Goal: Task Accomplishment & Management: Manage account settings

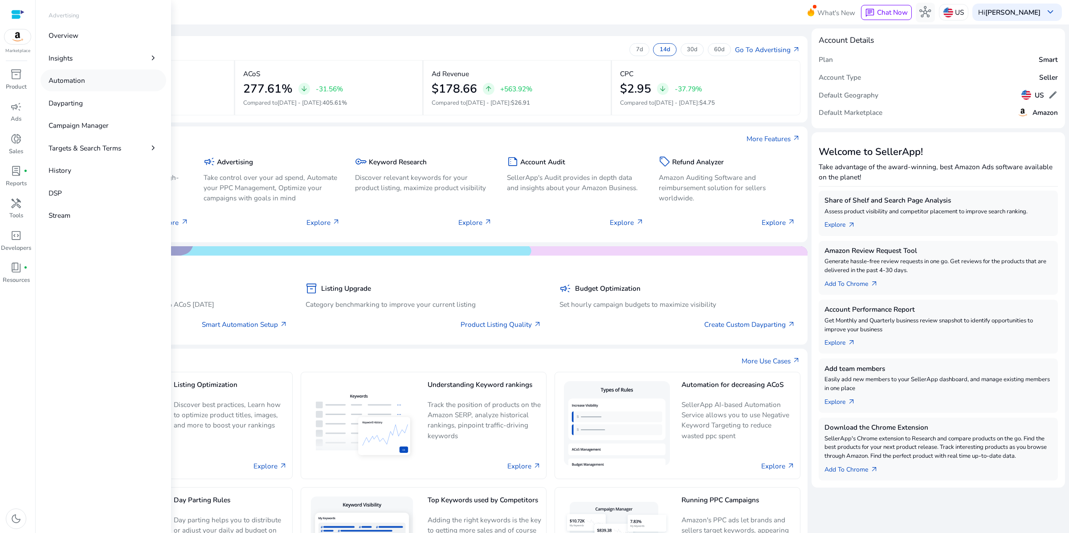
click at [85, 85] on p "Automation" at bounding box center [67, 80] width 37 height 10
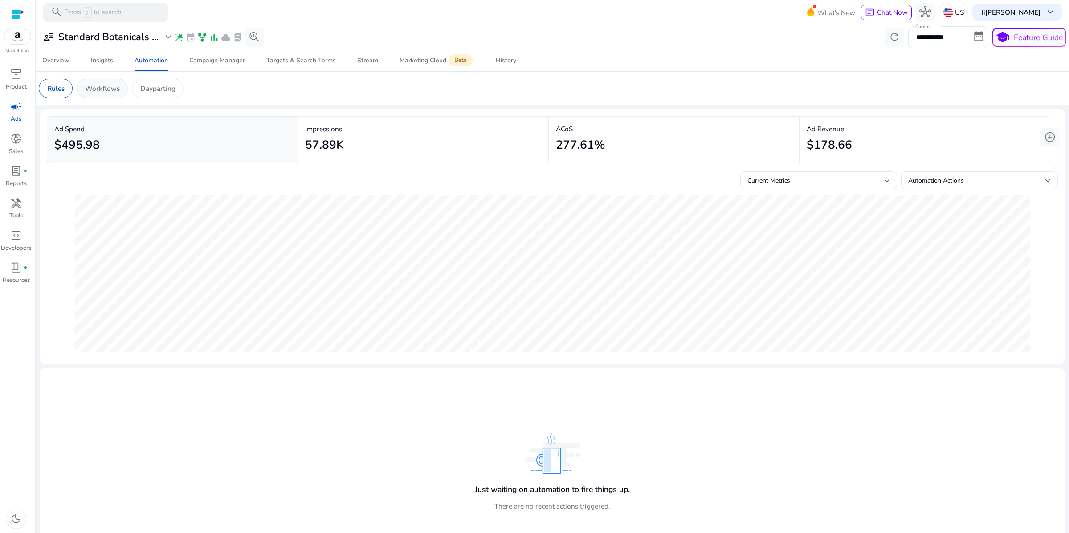
click at [120, 94] on p "Workflows" at bounding box center [102, 88] width 35 height 10
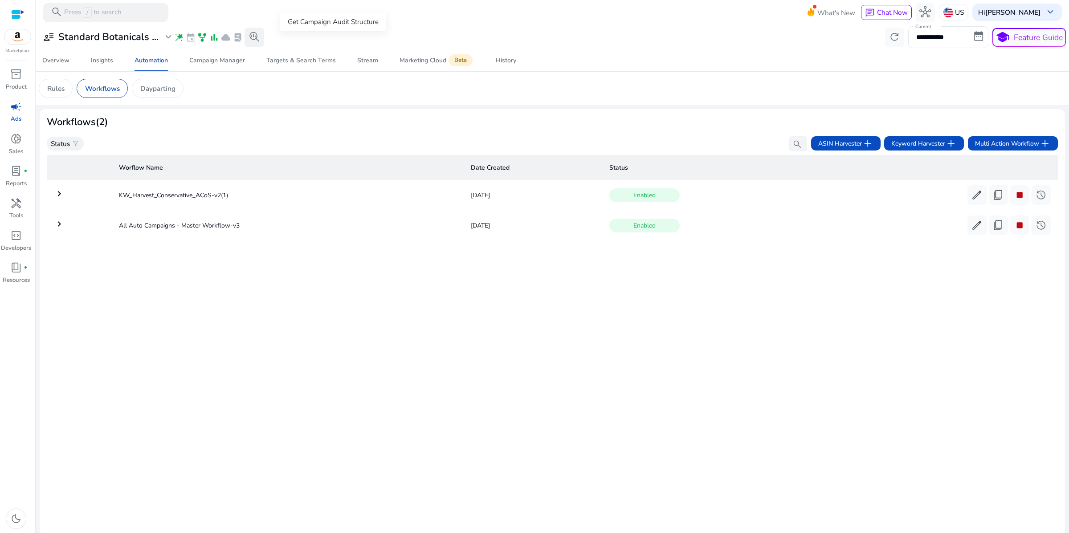
click at [260, 41] on span "search_insights" at bounding box center [254, 37] width 12 height 12
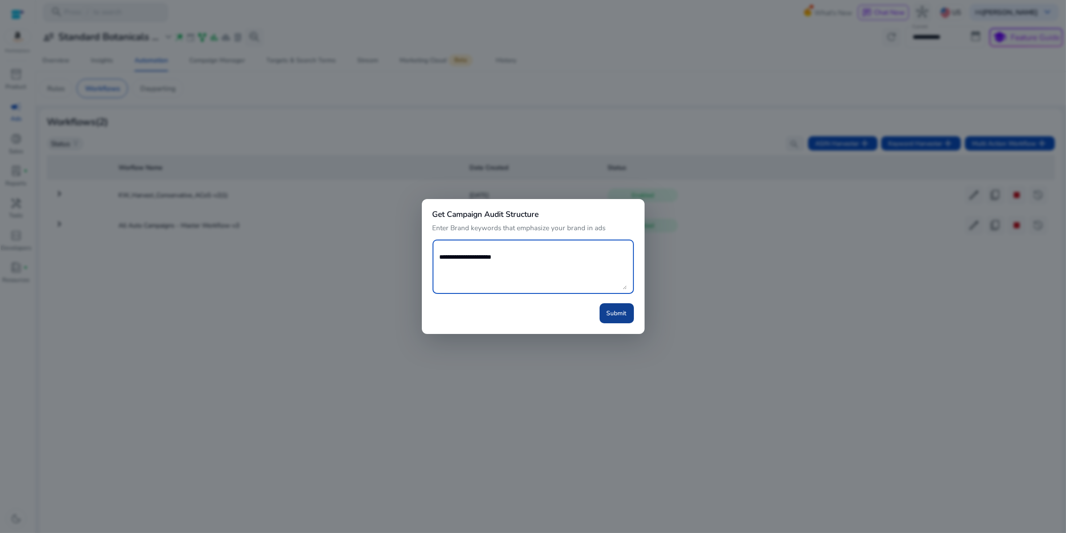
type textarea "**********"
click at [614, 318] on span "Submit" at bounding box center [616, 313] width 20 height 9
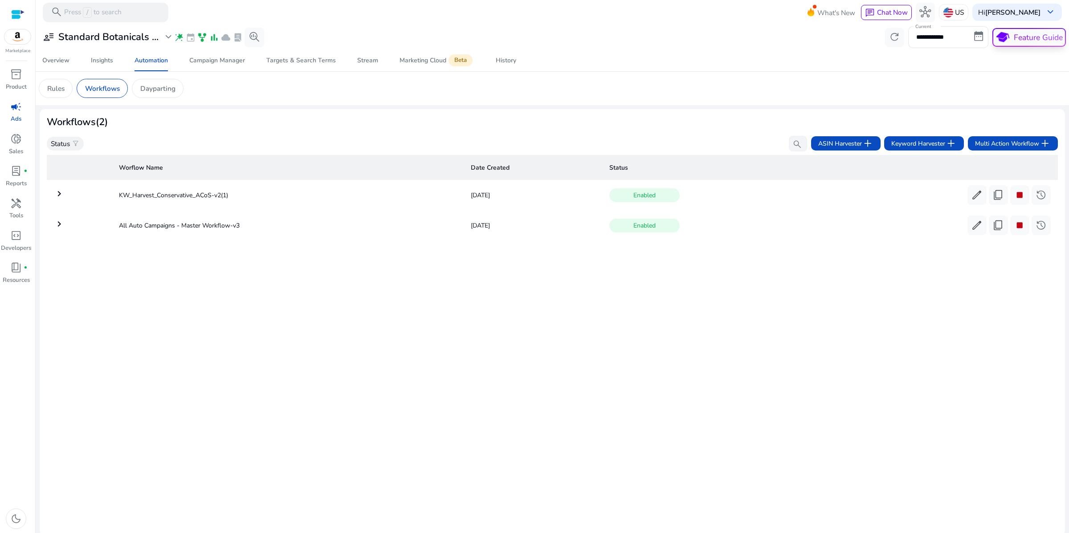
click at [1013, 42] on p "Feature Guide" at bounding box center [1037, 38] width 49 height 12
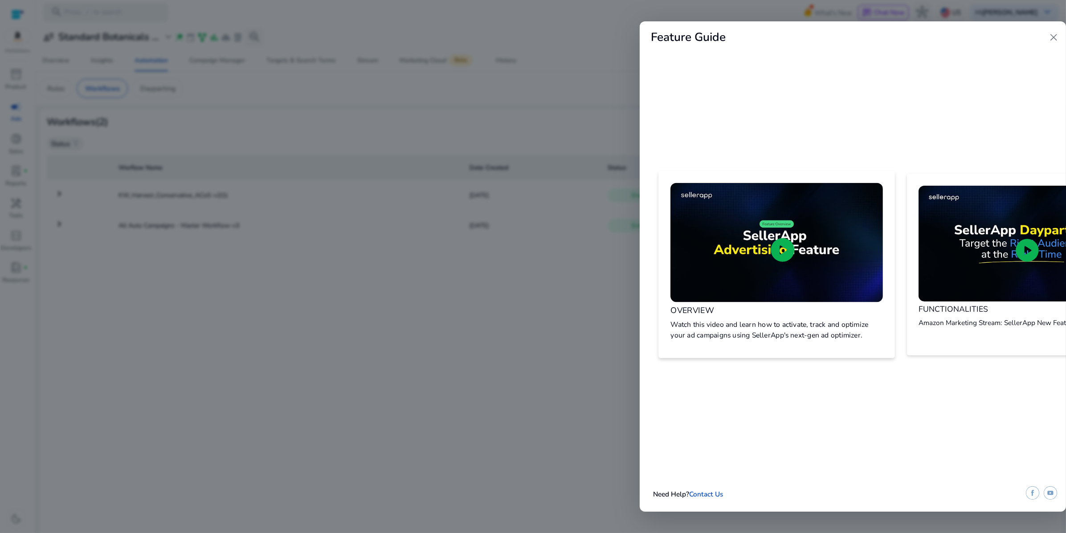
click at [779, 236] on span "play_circle" at bounding box center [782, 250] width 28 height 28
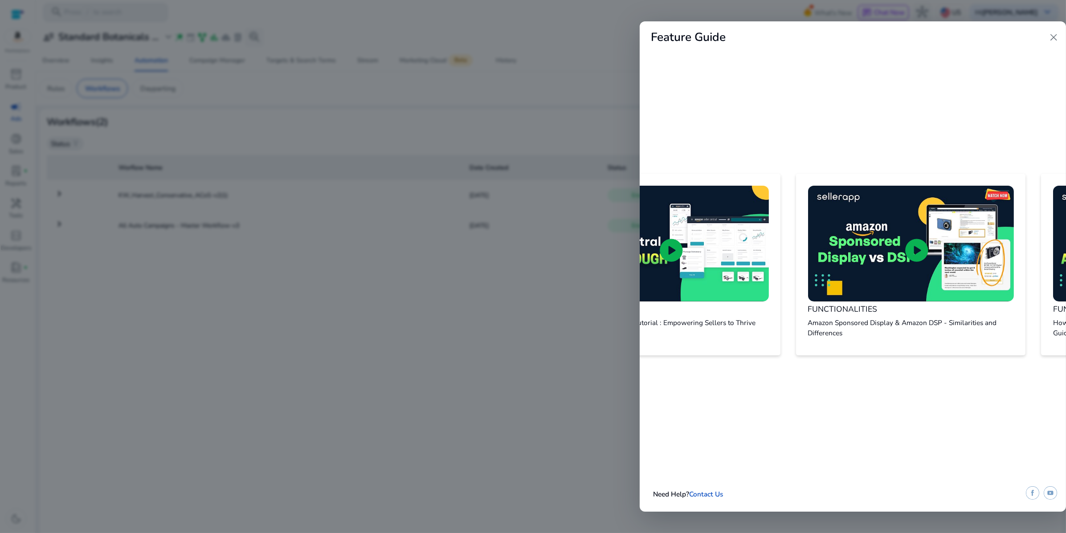
scroll to position [0, 2368]
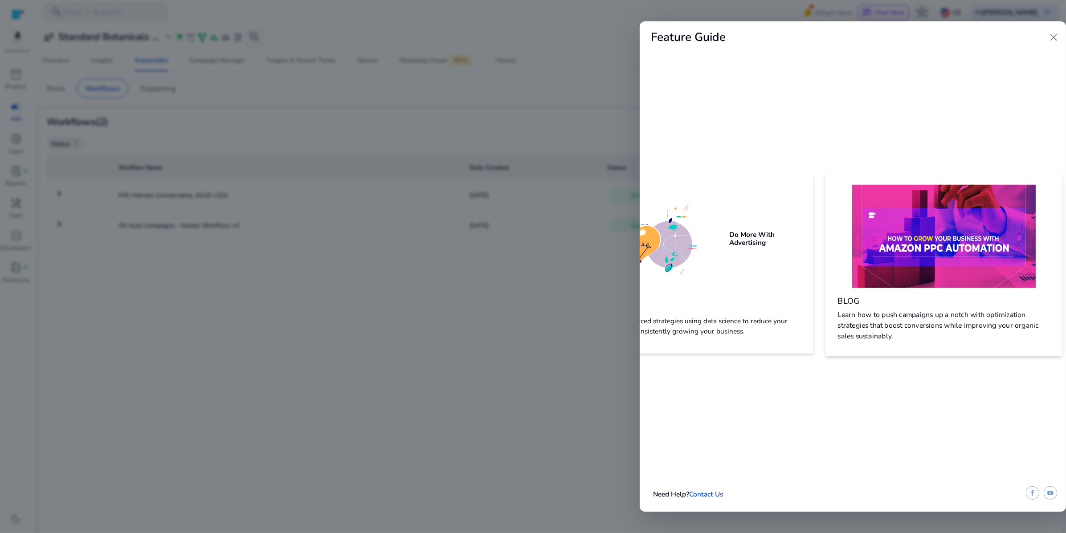
click at [926, 312] on p "Learn how to push campaigns up a notch with optimization strategies that boost …" at bounding box center [943, 325] width 212 height 32
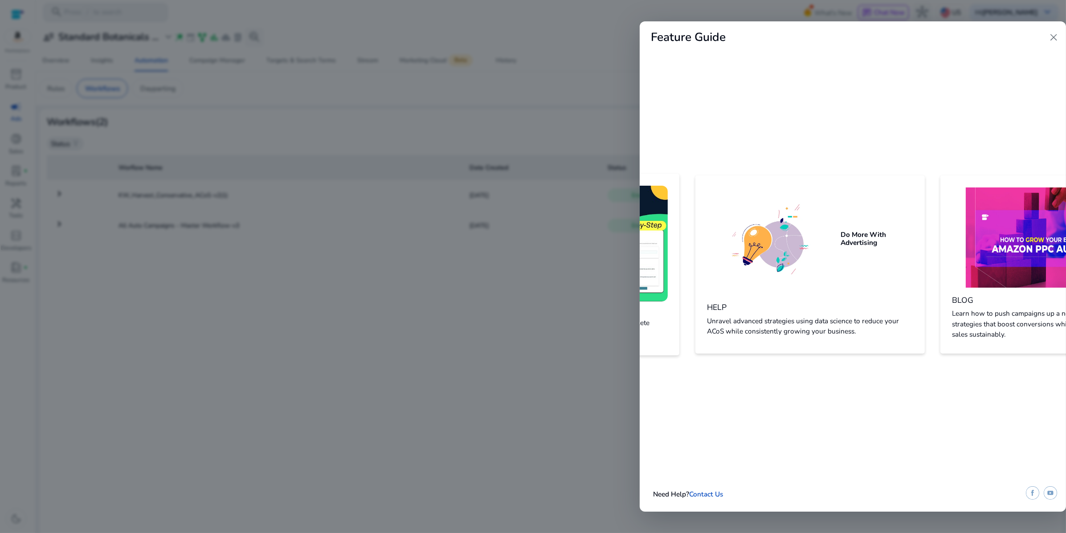
scroll to position [0, 2173]
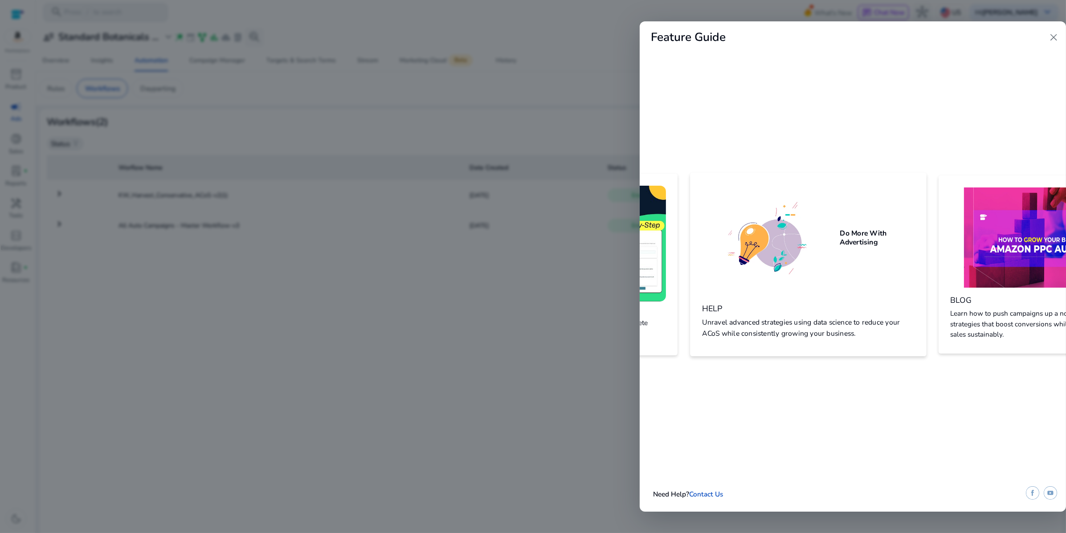
click at [914, 229] on h3 "Do More With Advertising" at bounding box center [876, 237] width 74 height 17
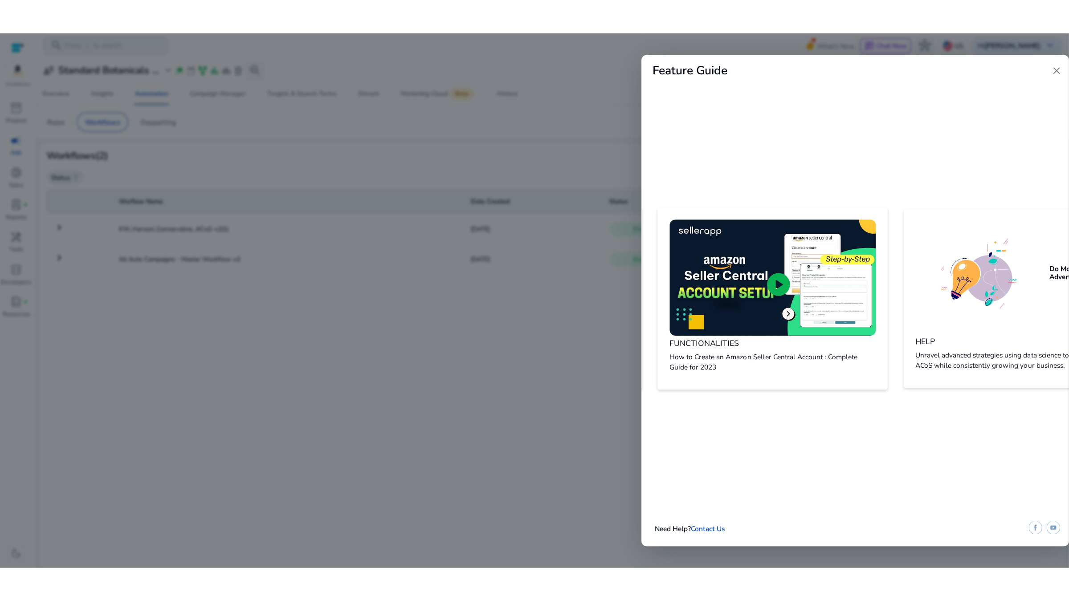
scroll to position [0, 1924]
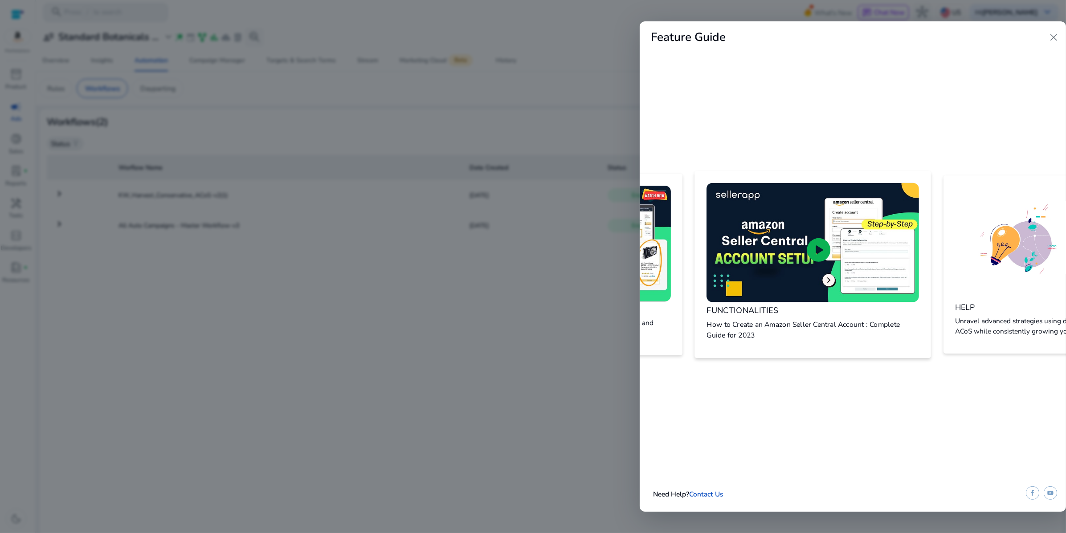
click at [833, 241] on span "play_circle" at bounding box center [818, 250] width 28 height 28
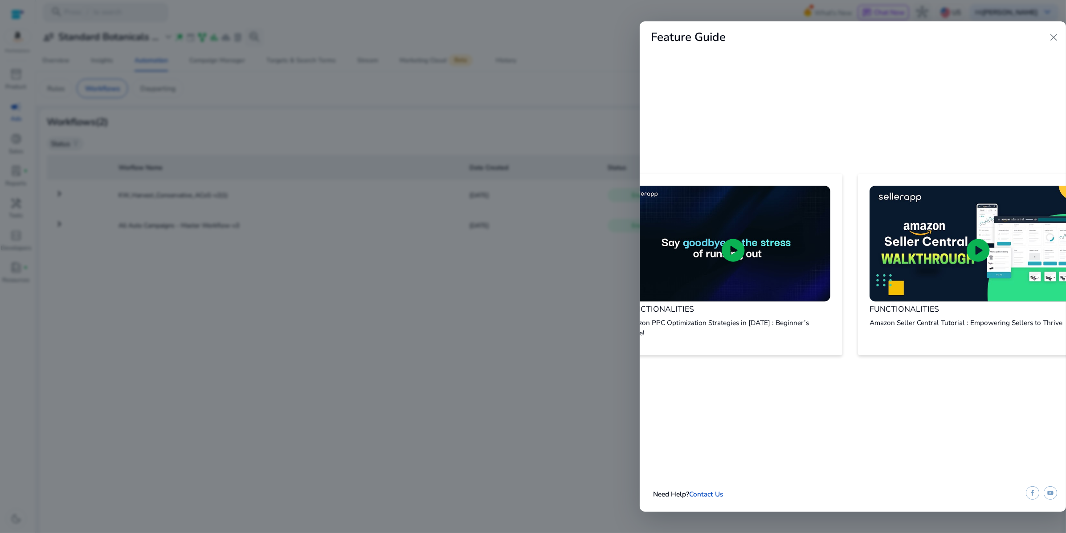
scroll to position [0, 1233]
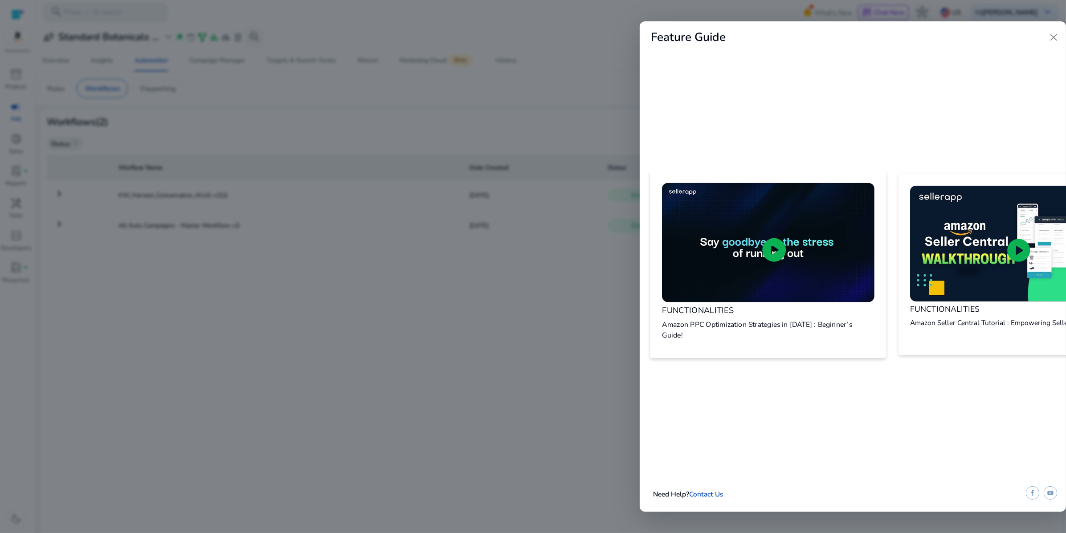
click at [759, 243] on img at bounding box center [768, 242] width 212 height 119
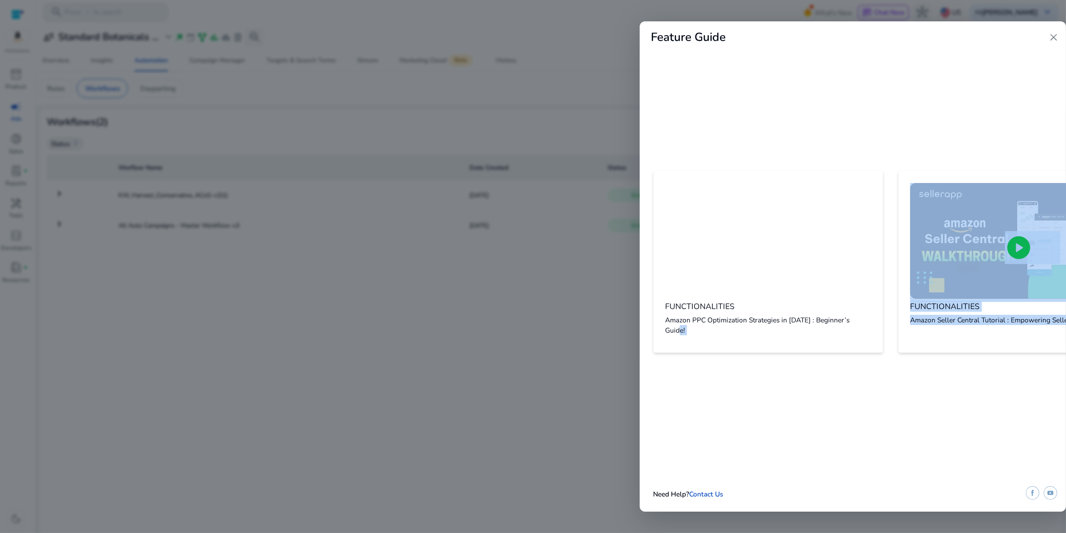
scroll to position [43, 1233]
drag, startPoint x: 876, startPoint y: 363, endPoint x: 999, endPoint y: 362, distance: 122.5
click at [1009, 363] on div "OVERVIEW Watch this video and learn how to activate, track and optimize your ad…" at bounding box center [852, 264] width 426 height 209
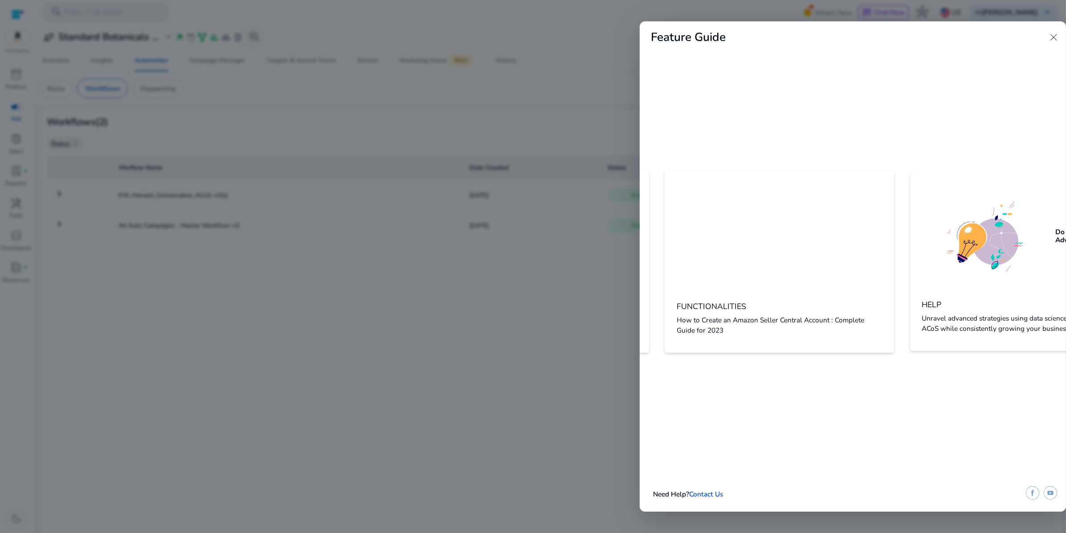
scroll to position [43, 2133]
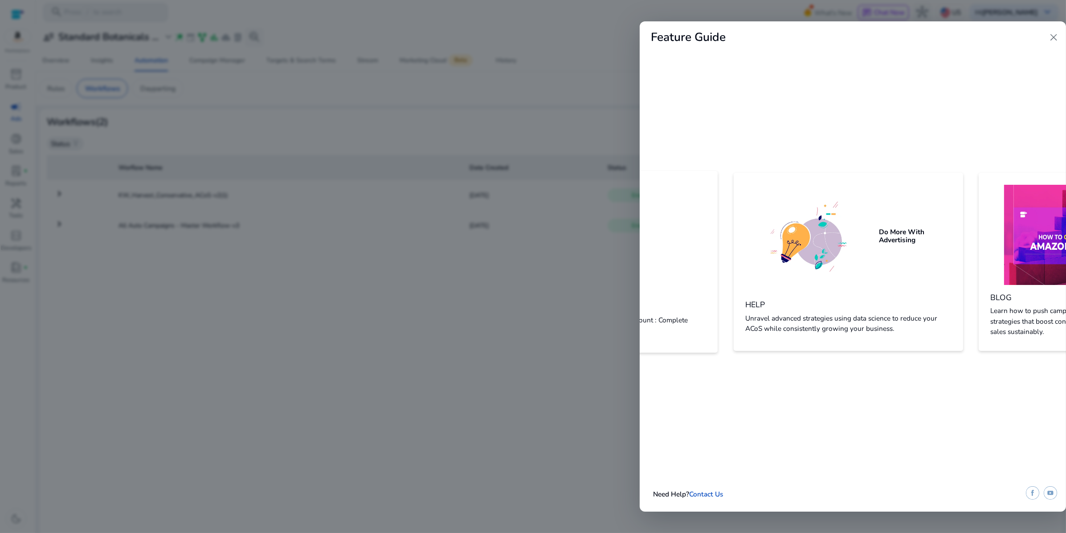
drag, startPoint x: 1001, startPoint y: 363, endPoint x: 931, endPoint y: 381, distance: 72.1
click at [878, 369] on div "OVERVIEW Watch this video and learn how to activate, track and optimize your ad…" at bounding box center [852, 264] width 426 height 209
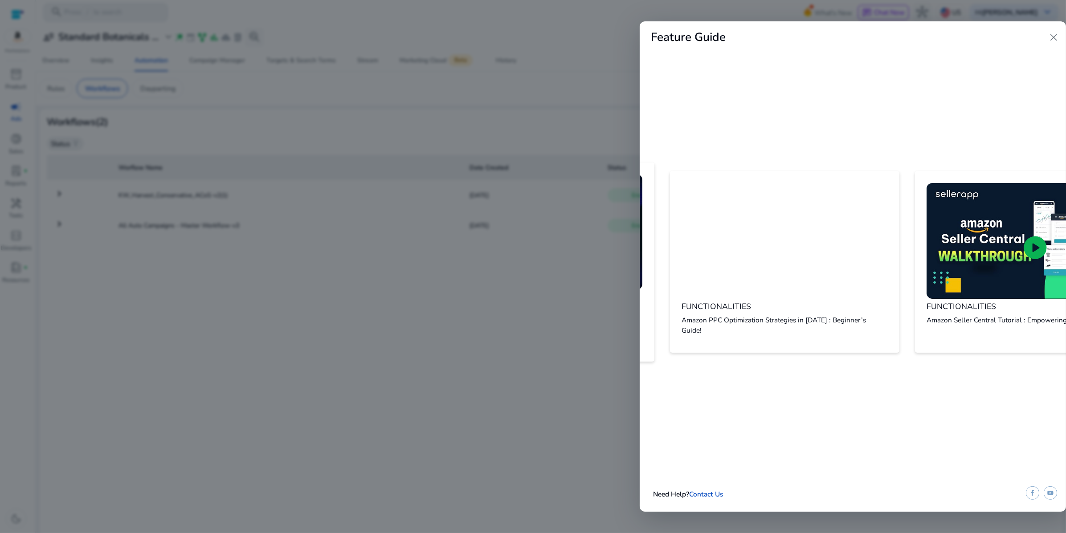
scroll to position [43, 1215]
drag, startPoint x: 850, startPoint y: 363, endPoint x: 812, endPoint y: 368, distance: 38.6
click at [800, 366] on div "OVERVIEW Watch this video and learn how to activate, track and optimize your ad…" at bounding box center [852, 264] width 426 height 209
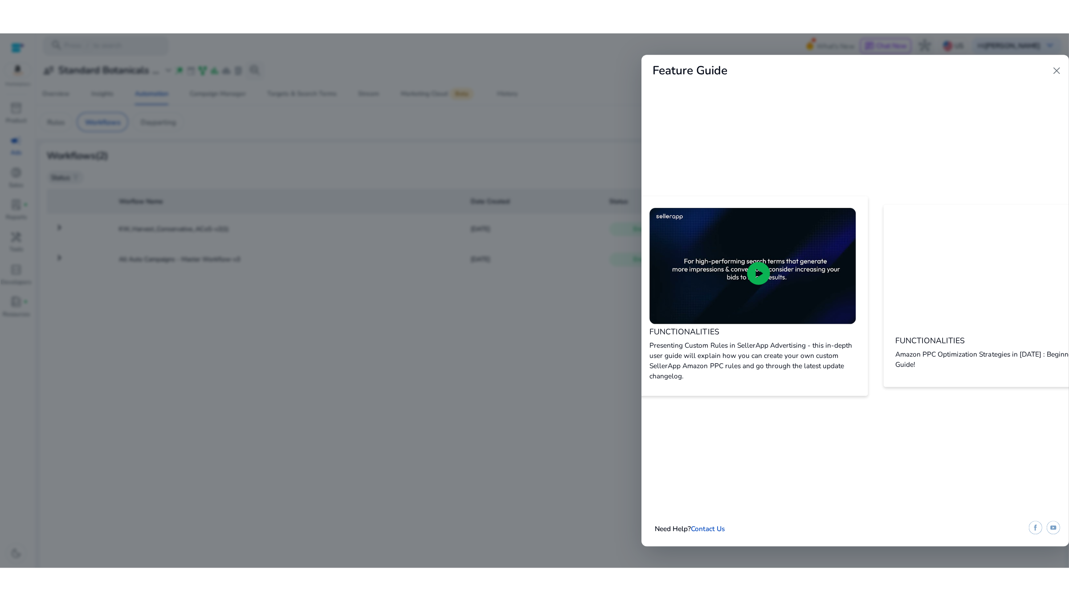
scroll to position [43, 1002]
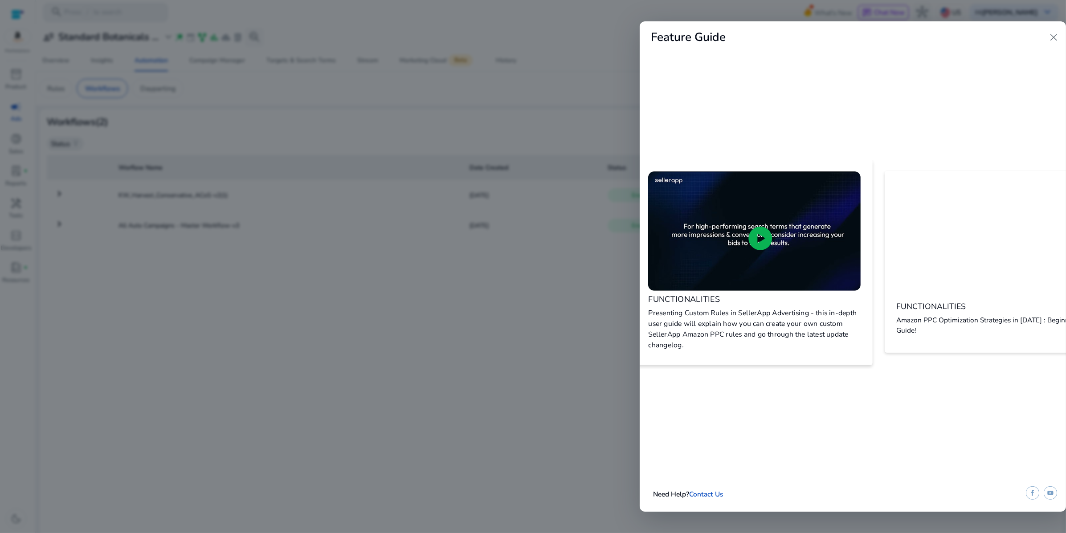
click at [774, 224] on span "play_circle" at bounding box center [760, 238] width 28 height 28
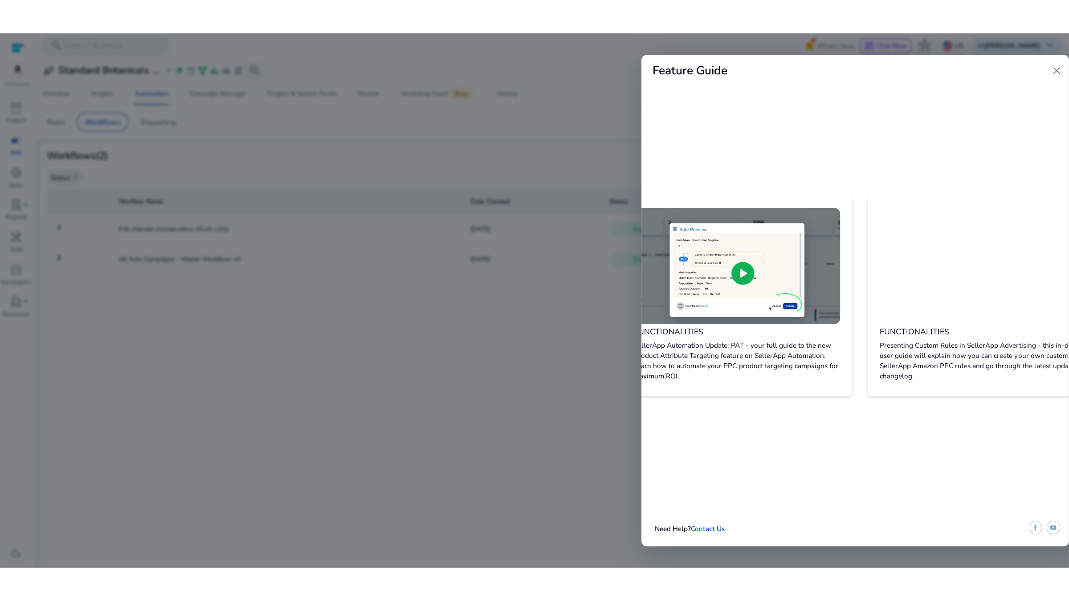
scroll to position [43, 744]
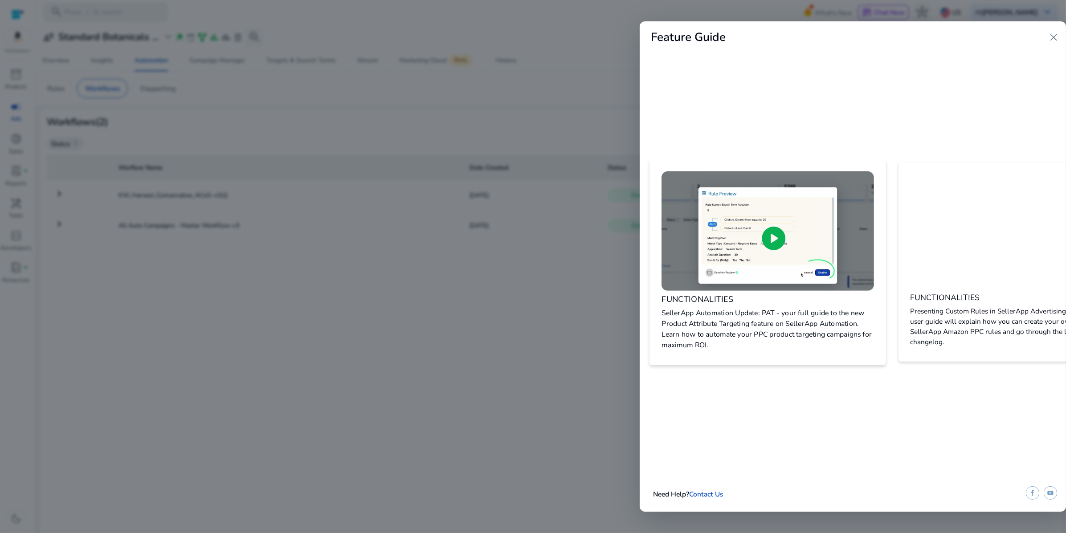
click at [788, 224] on span "play_circle" at bounding box center [773, 238] width 28 height 28
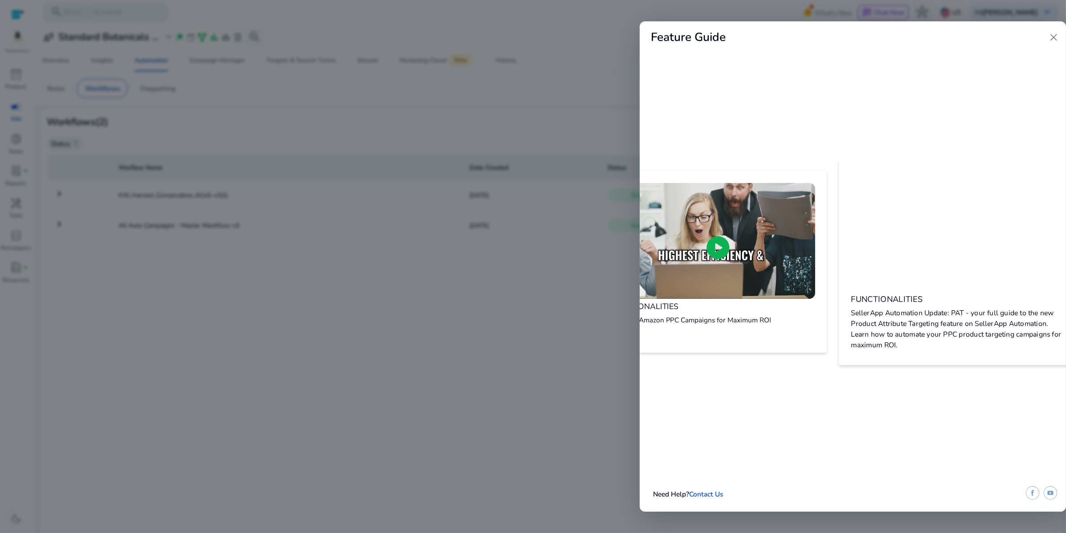
scroll to position [43, 521]
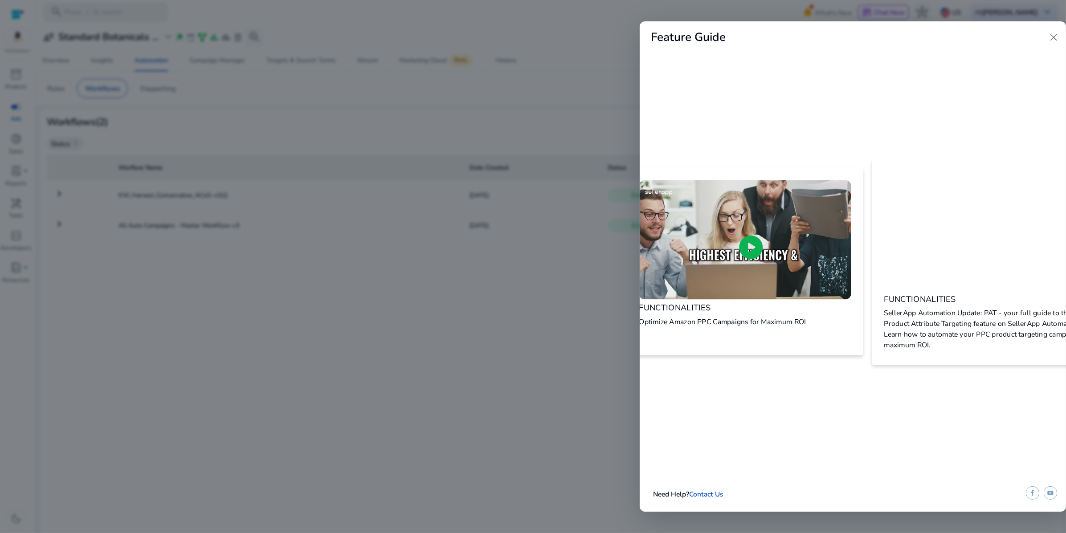
click at [765, 233] on span "play_circle" at bounding box center [750, 247] width 28 height 28
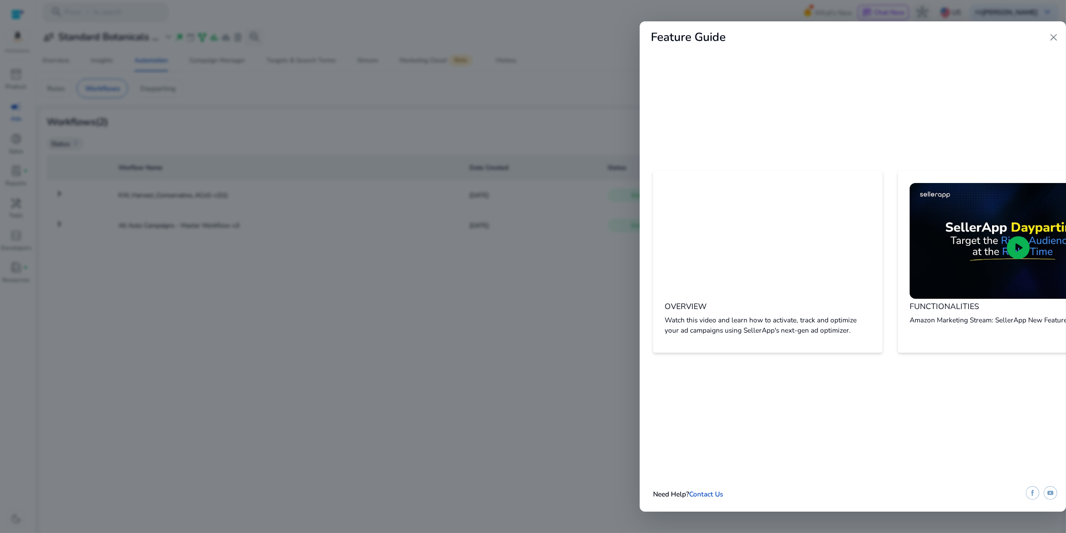
scroll to position [43, 0]
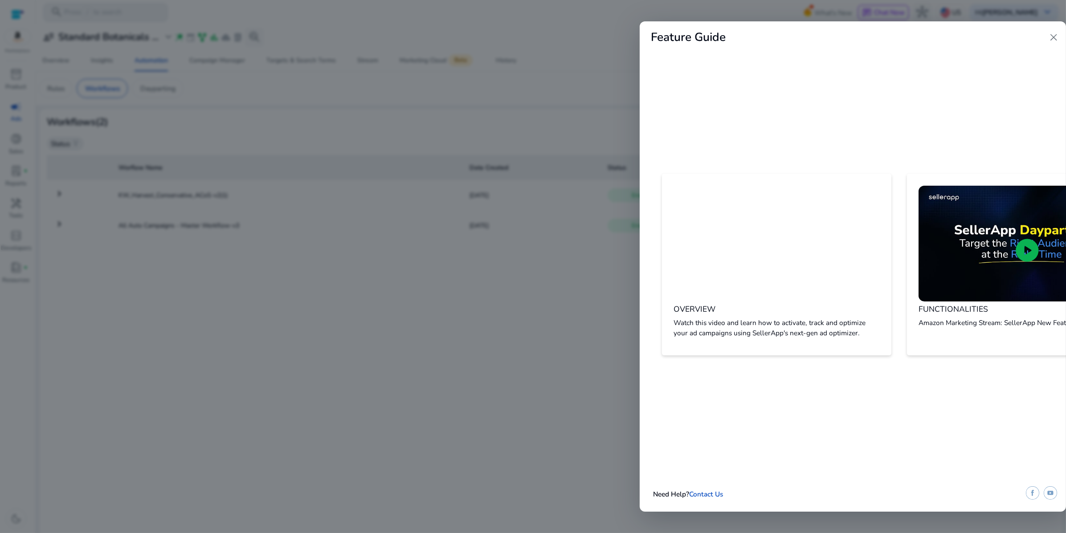
scroll to position [43, 0]
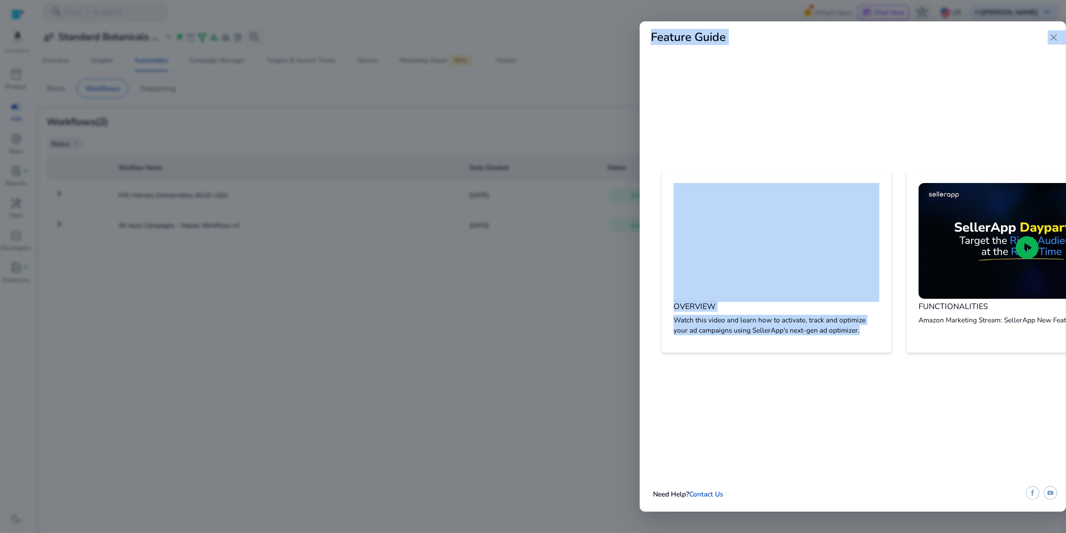
drag, startPoint x: 679, startPoint y: 363, endPoint x: 637, endPoint y: 366, distance: 42.0
click at [637, 366] on div "Feature Guide close OVERVIEW Watch this video and learn how to activate, track …" at bounding box center [533, 266] width 1066 height 533
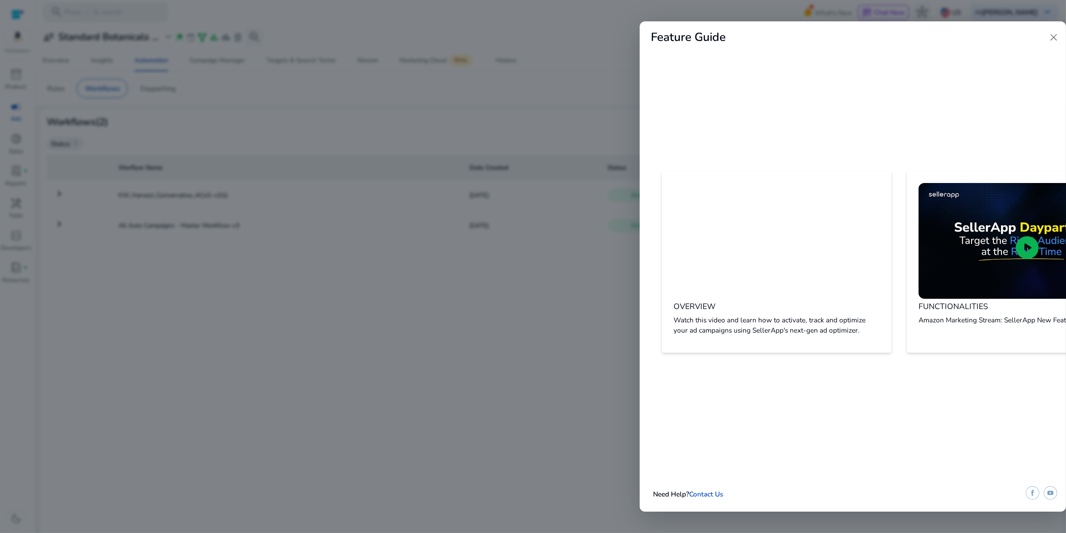
click at [771, 416] on div "Feature Guide close OVERVIEW Watch this video and learn how to activate, track …" at bounding box center [852, 266] width 426 height 490
click at [810, 316] on p "Watch this video and learn how to activate, track and optimize your ad campaign…" at bounding box center [776, 326] width 212 height 21
click at [745, 316] on p "Watch this video and learn how to activate, track and optimize your ad campaign…" at bounding box center [776, 326] width 212 height 21
click at [1053, 41] on span "close" at bounding box center [1053, 38] width 12 height 12
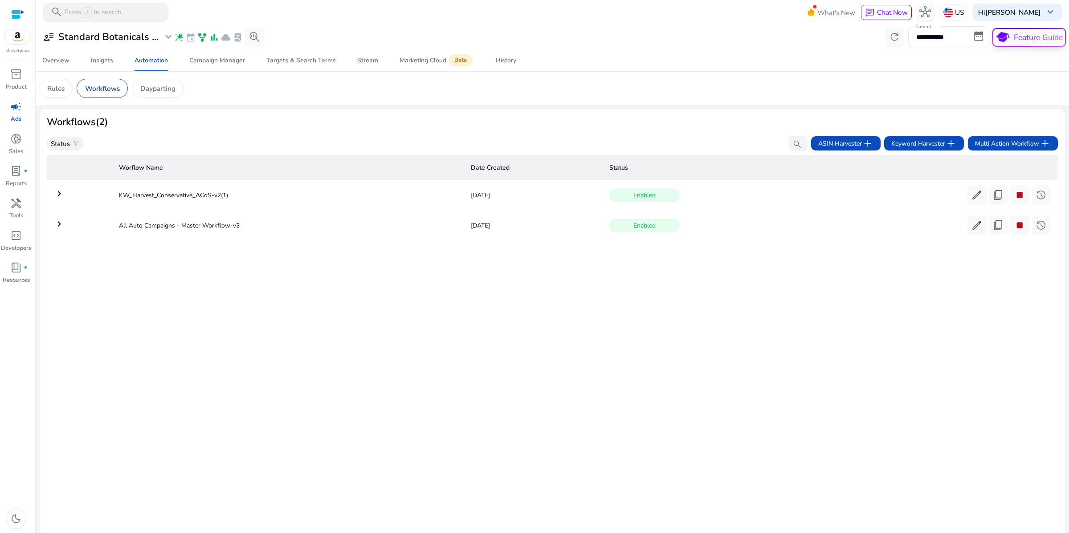
click at [1014, 40] on button "school Feature Guide" at bounding box center [1028, 37] width 73 height 19
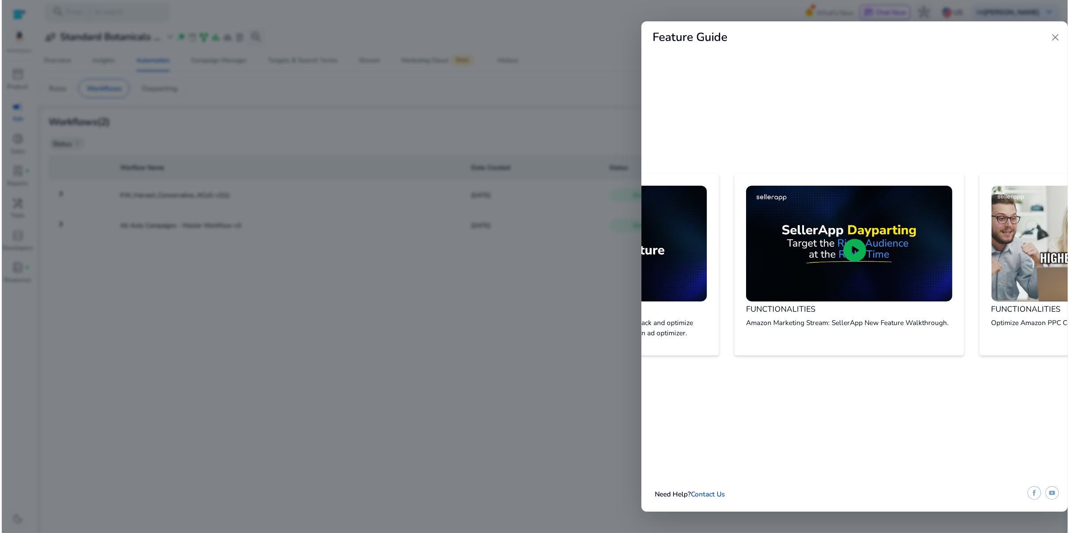
scroll to position [0, 0]
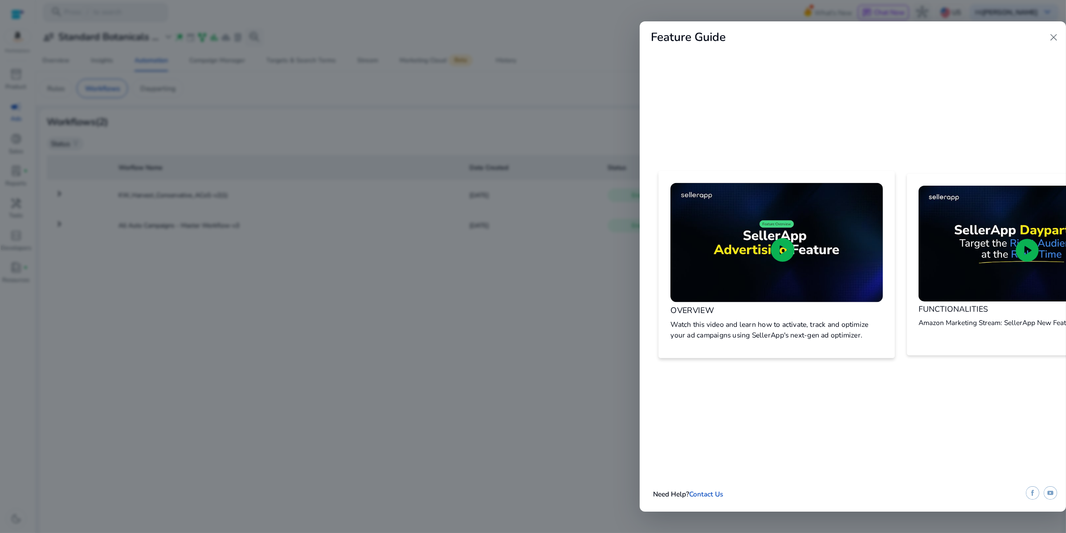
click at [794, 236] on span "play_circle" at bounding box center [782, 250] width 28 height 28
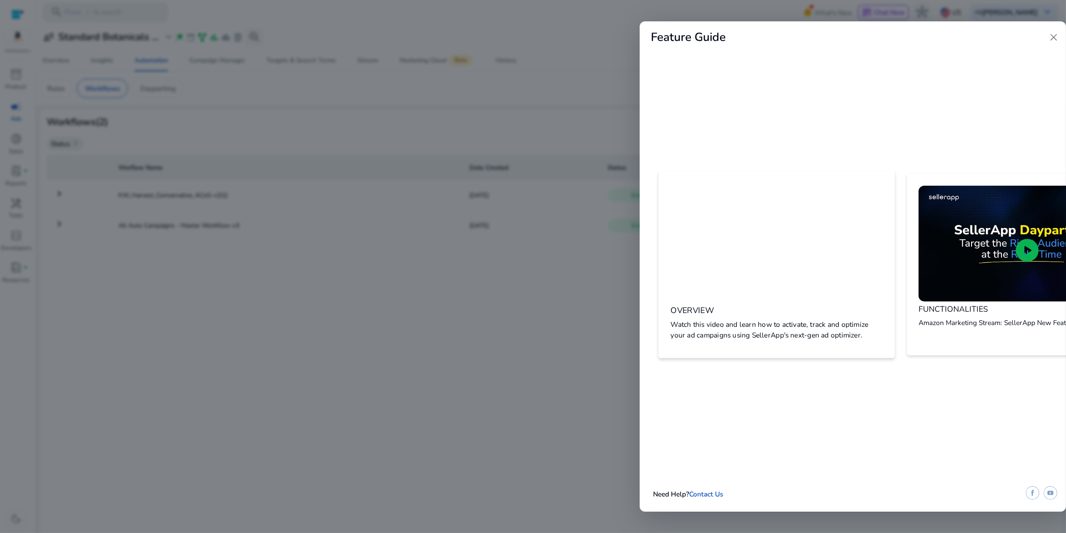
click at [1051, 41] on span "close" at bounding box center [1053, 38] width 12 height 12
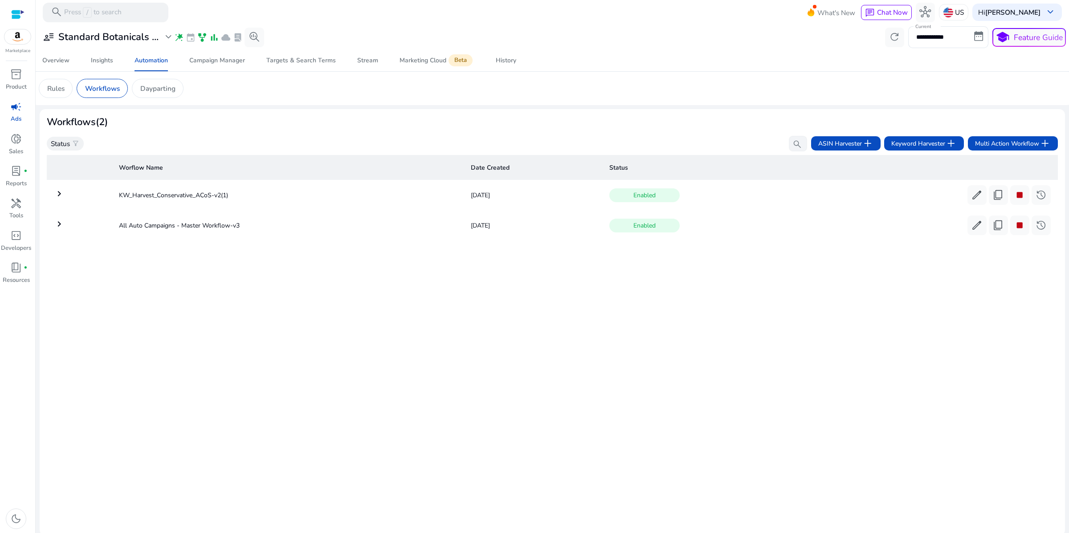
click at [21, 113] on span "campaign" at bounding box center [16, 107] width 12 height 12
click at [309, 64] on div "Targets & Search Terms" at bounding box center [300, 60] width 69 height 6
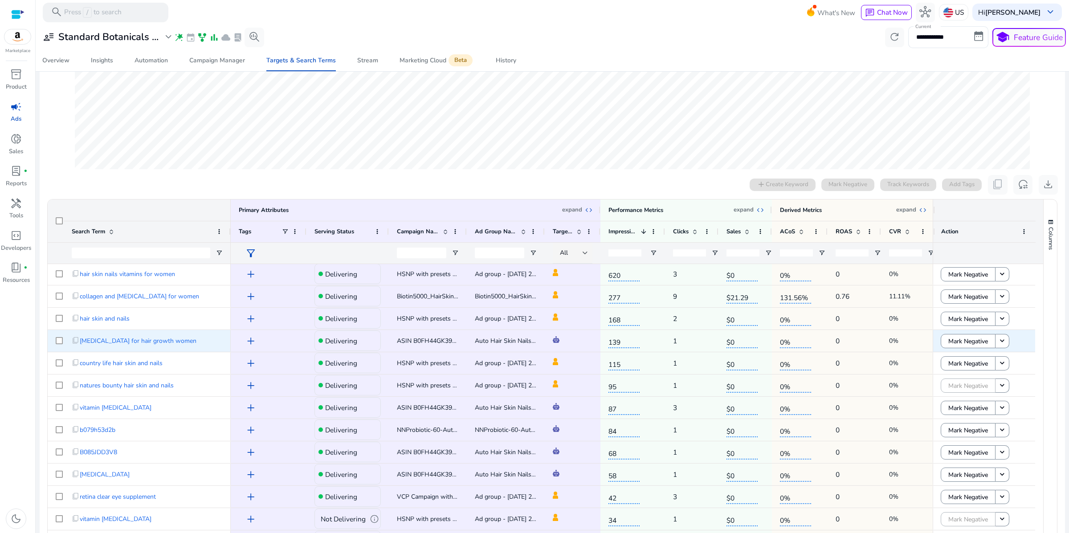
scroll to position [54, 0]
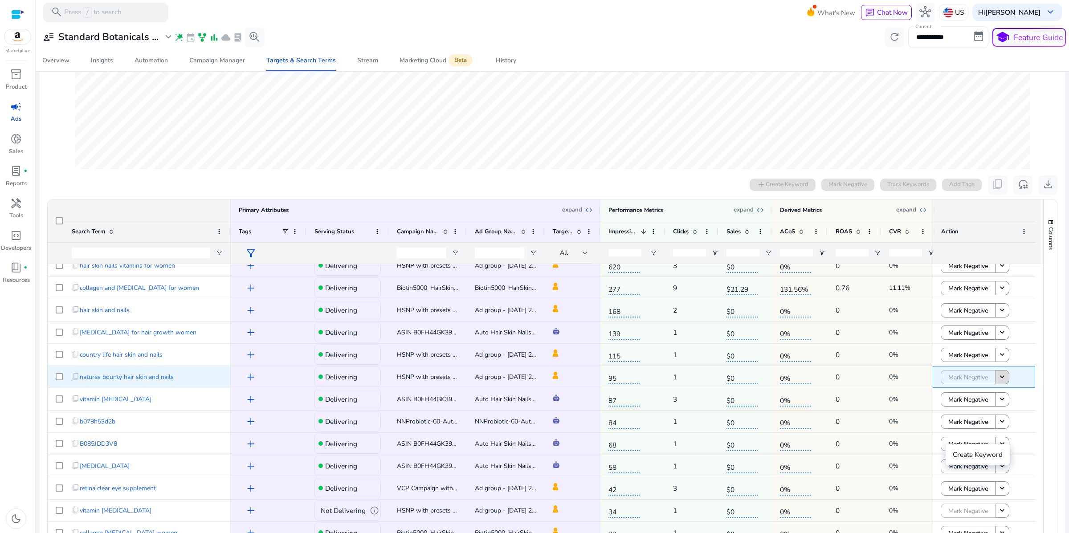
click at [1001, 382] on mat-icon "keyboard_arrow_down" at bounding box center [1001, 377] width 9 height 9
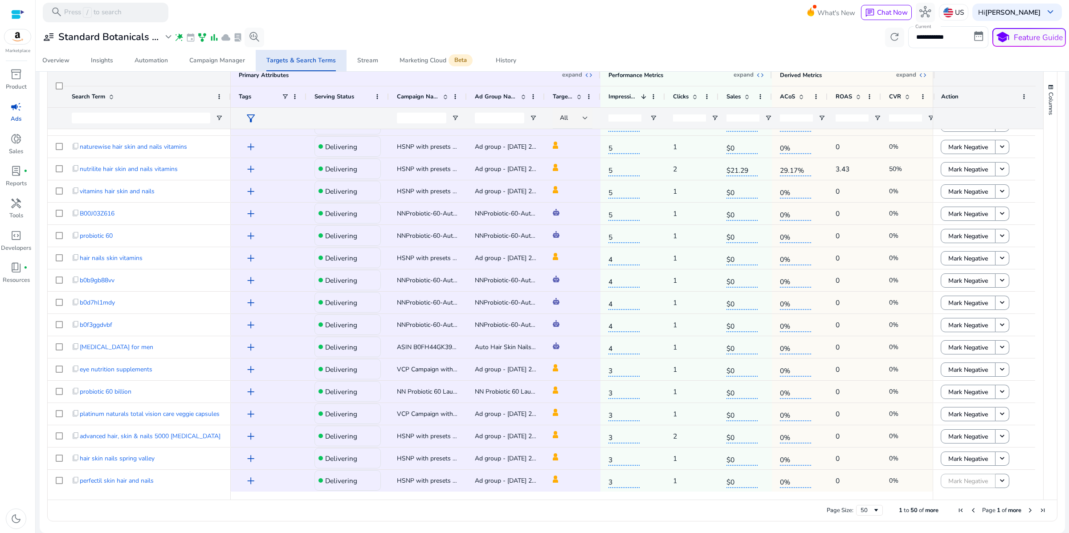
click at [1027, 509] on span "Next Page" at bounding box center [1029, 510] width 7 height 7
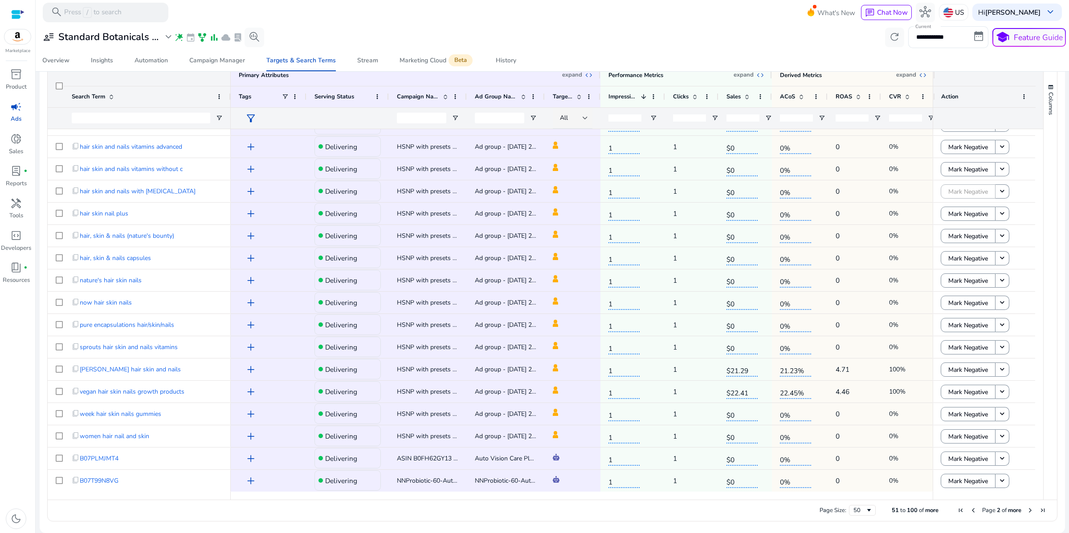
click at [1026, 512] on span "Next Page" at bounding box center [1029, 510] width 7 height 7
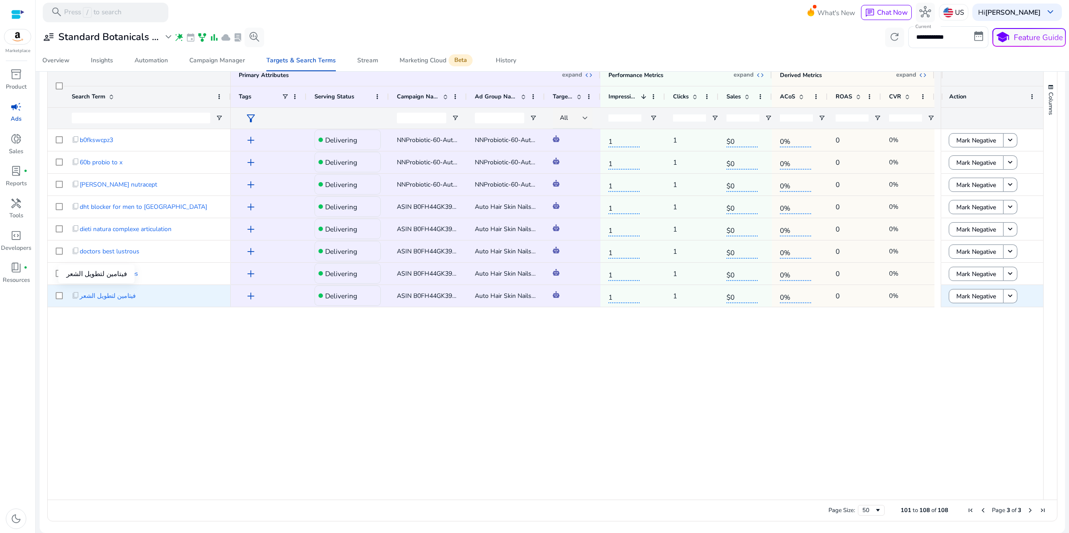
click at [120, 297] on span "فيتامين لتطويل الشعر" at bounding box center [108, 296] width 56 height 18
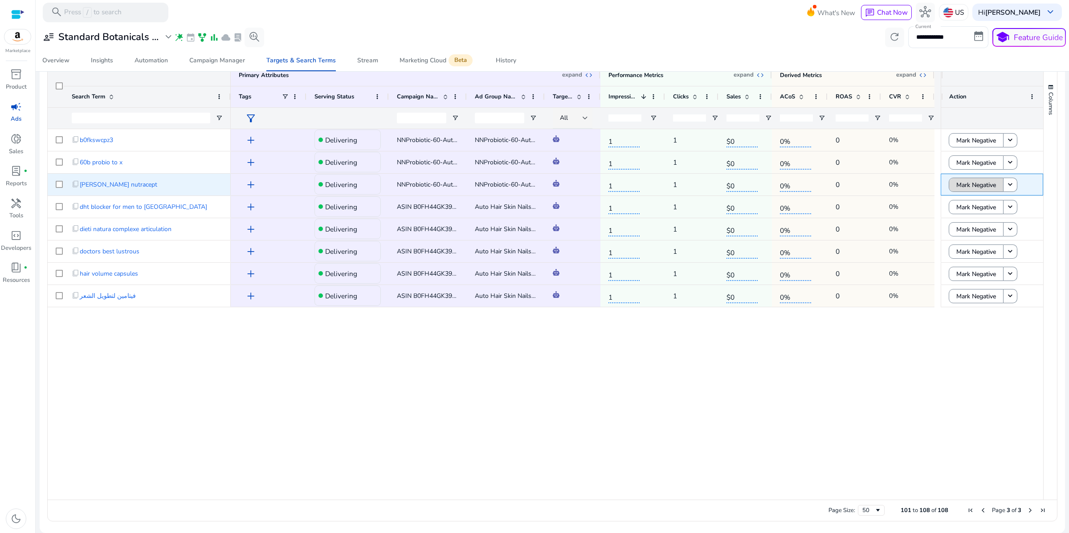
click at [964, 184] on span "Mark Negative" at bounding box center [976, 185] width 40 height 18
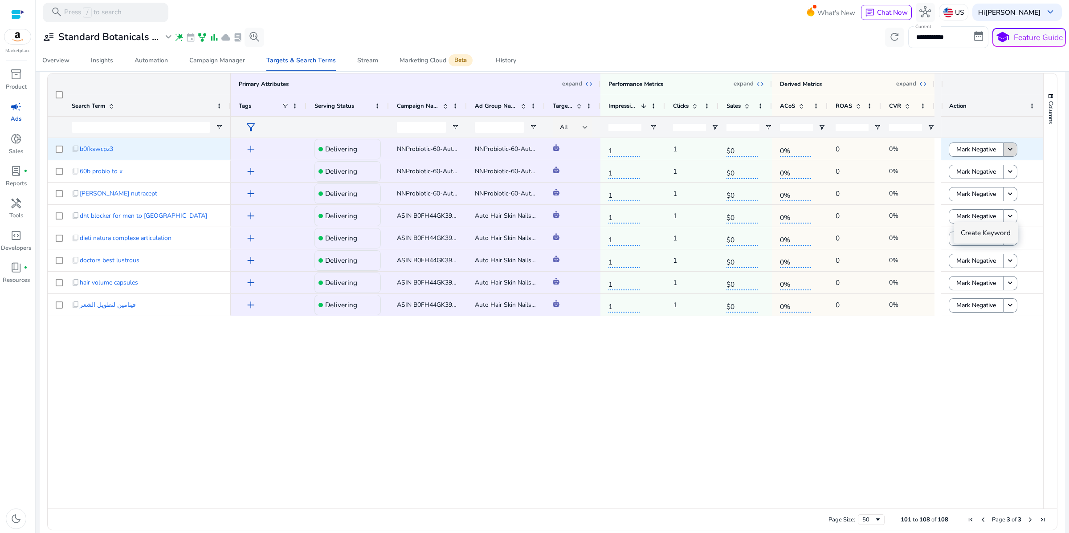
click at [1010, 154] on mat-icon "keyboard_arrow_down" at bounding box center [1009, 149] width 9 height 9
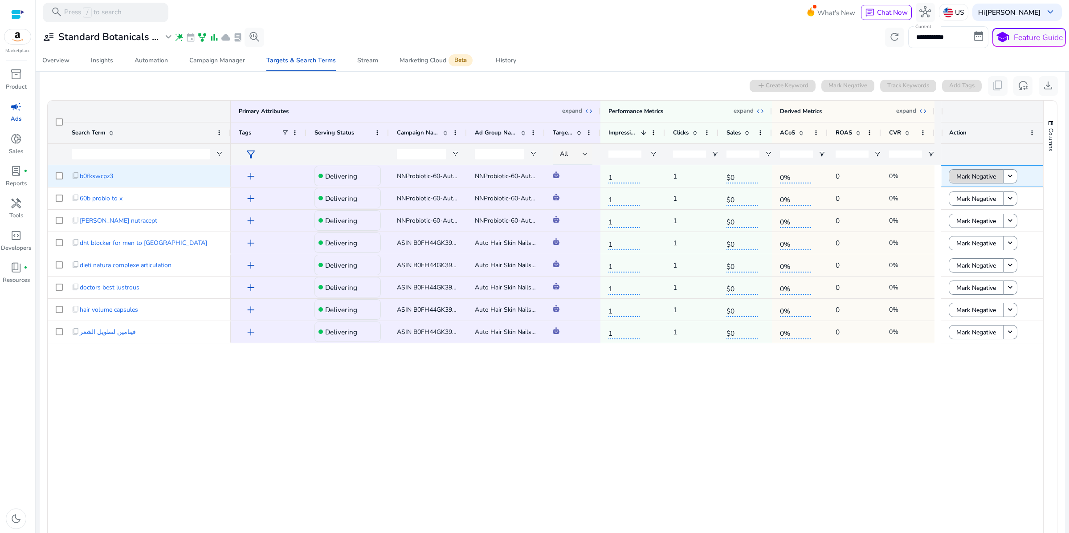
click at [975, 186] on span "Mark Negative" at bounding box center [976, 176] width 40 height 18
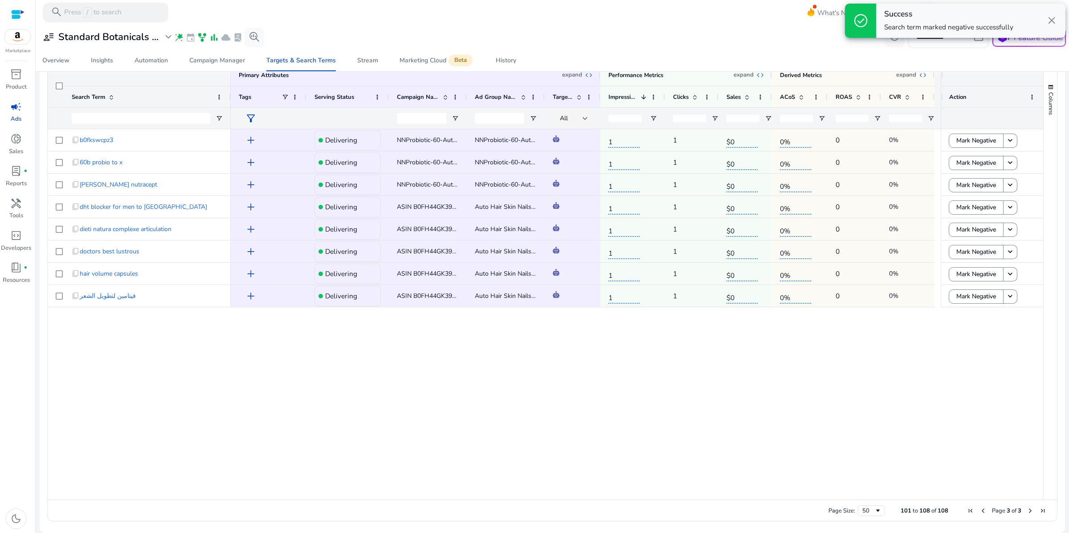
scroll to position [0, 0]
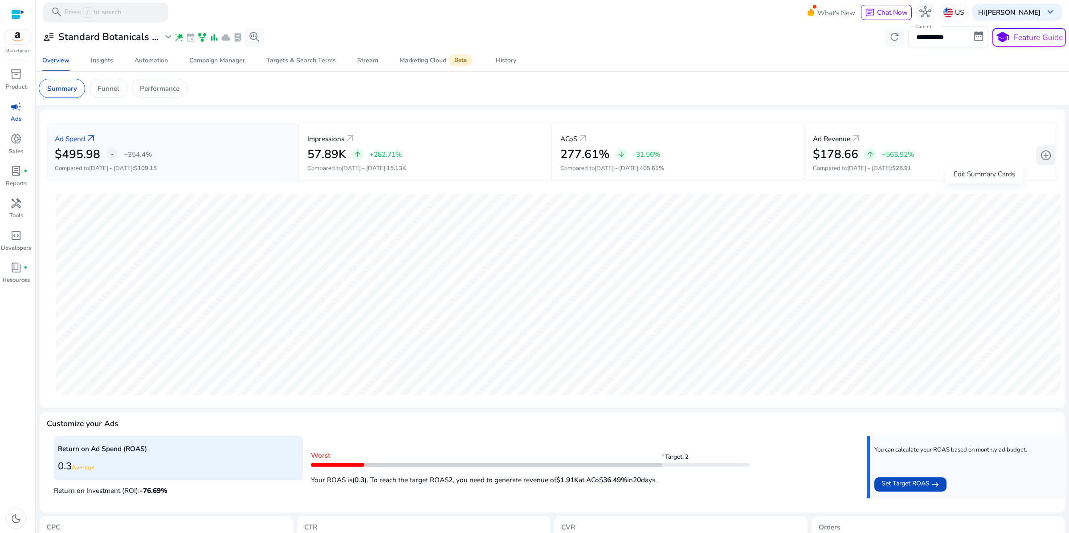
click at [1040, 161] on span "add_circle" at bounding box center [1046, 156] width 12 height 12
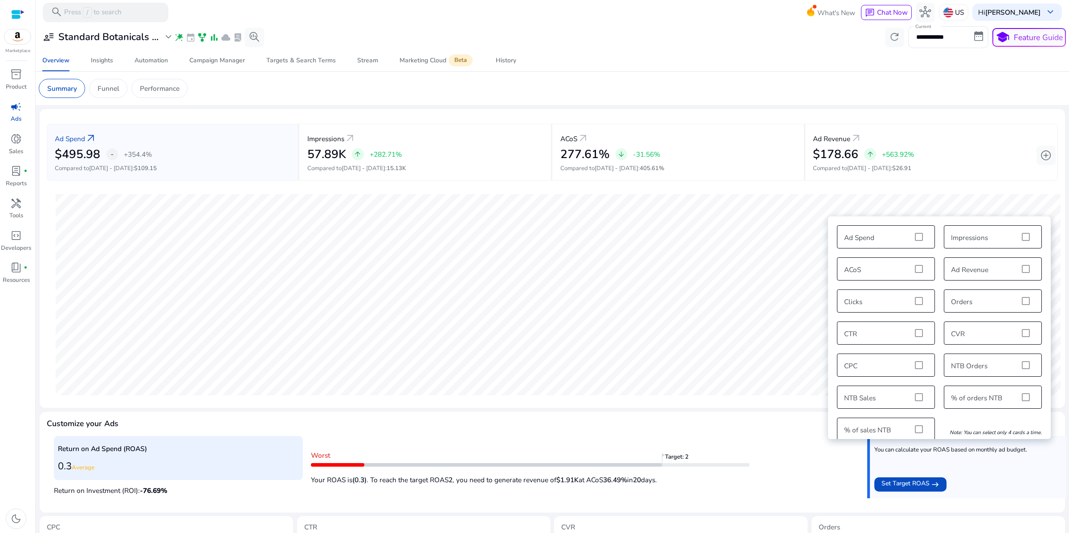
click at [917, 395] on div "Ad Spend Impressions ACoS Ad Revenue Clicks Orders CTR CVR CPC NTB Orders NTB S…" at bounding box center [939, 333] width 214 height 224
click at [917, 394] on div "Ad Spend Impressions ACoS Ad Revenue Clicks Orders CTR CVR CPC NTB Orders NTB S…" at bounding box center [939, 333] width 214 height 224
click at [918, 393] on div "Ad Spend Impressions ACoS Ad Revenue Clicks Orders CTR CVR CPC NTB Orders NTB S…" at bounding box center [939, 333] width 214 height 224
click at [829, 95] on app-sa-custom-tab "Summary Funnel Performance" at bounding box center [552, 88] width 1027 height 19
click at [656, 89] on mat-card "Summary Funnel Performance" at bounding box center [552, 88] width 1041 height 33
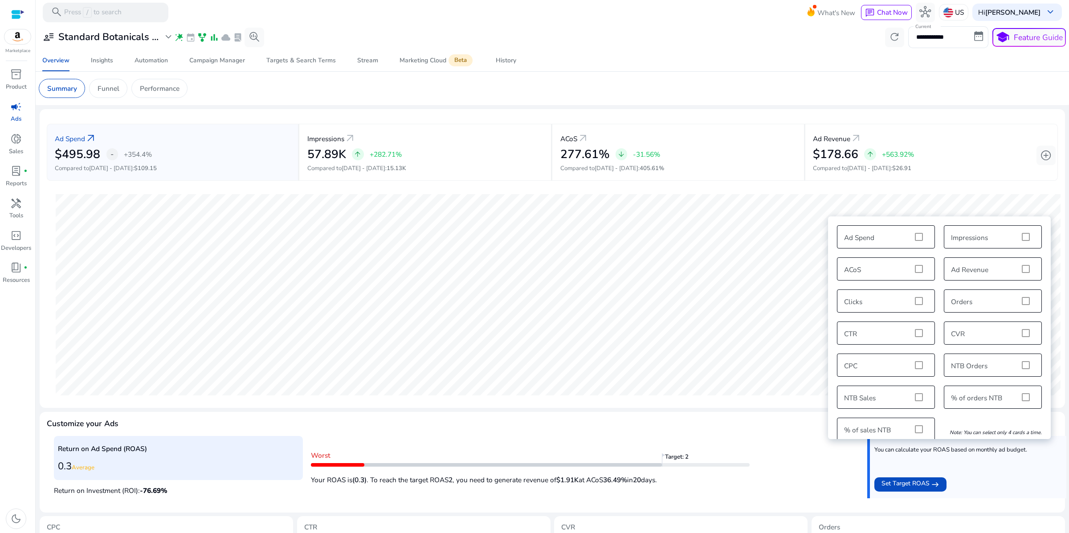
click at [918, 146] on div "Ad Spend arrow_outward $495.98 - +354.4% Compared to [DATE] - [DATE] : $109.15 …" at bounding box center [552, 152] width 1011 height 73
click at [918, 144] on div "Ad Spend arrow_outward $495.98 - +354.4% Compared to [DATE] - [DATE] : $109.15 …" at bounding box center [552, 152] width 1011 height 73
click at [765, 98] on app-sa-custom-tab "Summary Funnel Performance" at bounding box center [552, 88] width 1027 height 19
